Goal: Subscribe to service/newsletter

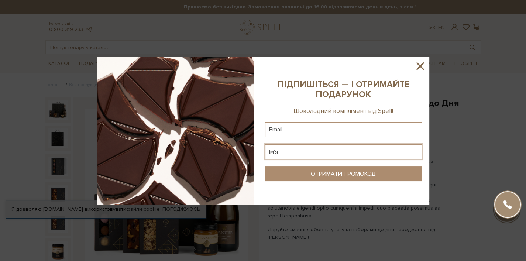
click at [302, 151] on input "text" at bounding box center [343, 151] width 157 height 15
click at [309, 131] on input "text" at bounding box center [343, 129] width 157 height 15
paste input "Д"
type input "[EMAIL_ADDRESS][DOMAIN_NAME]"
click at [285, 154] on input "text" at bounding box center [343, 151] width 157 height 15
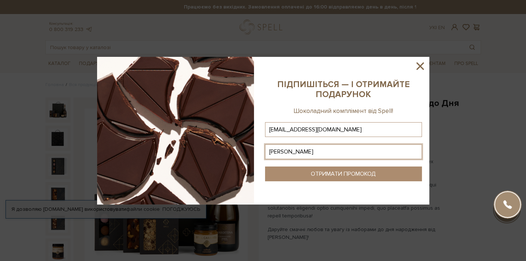
type input "Данило"
click at [286, 174] on button "ОТРИМАТИ ПРОМОКОД" at bounding box center [343, 174] width 157 height 15
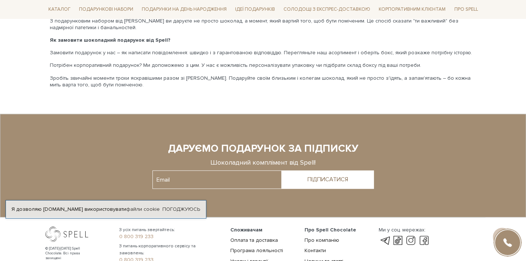
scroll to position [1675, 0]
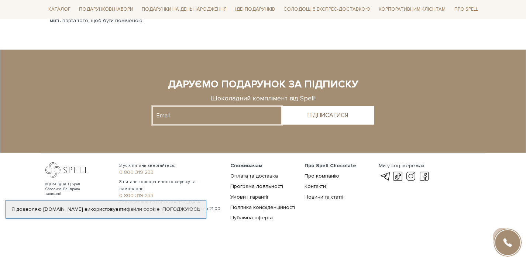
click at [226, 106] on input "text" at bounding box center [216, 115] width 129 height 18
paste input "[EMAIL_ADDRESS][DOMAIN_NAME]"
type input "[EMAIL_ADDRESS][DOMAIN_NAME]"
click at [295, 110] on button "ПІДПИСАТИСЯ" at bounding box center [328, 115] width 92 height 18
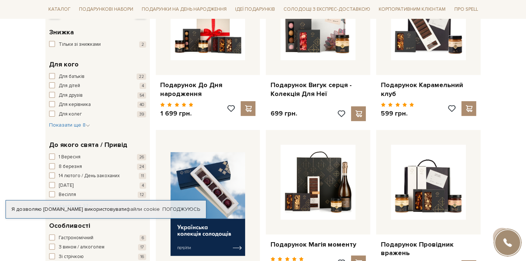
scroll to position [172, 0]
